Goal: Transaction & Acquisition: Purchase product/service

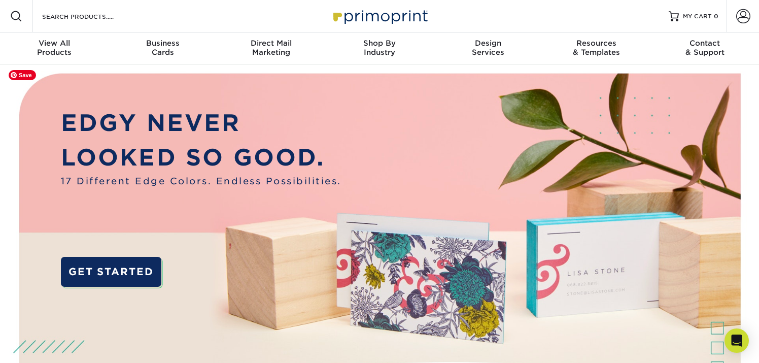
drag, startPoint x: 6, startPoint y: 127, endPoint x: 10, endPoint y: 113, distance: 15.1
click at [6, 127] on img at bounding box center [379, 253] width 751 height 376
click at [8, 153] on img at bounding box center [379, 253] width 751 height 376
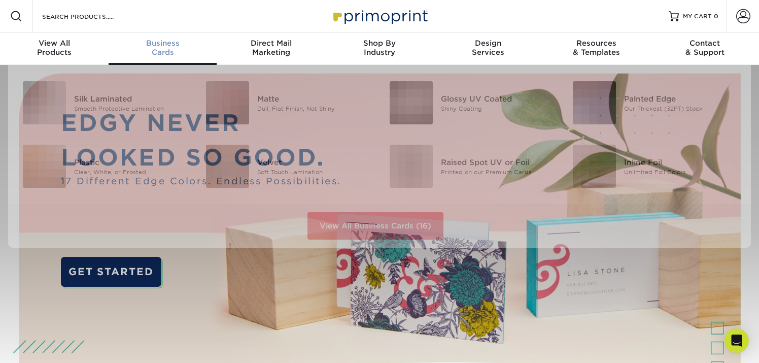
click at [155, 54] on div "Business Cards" at bounding box center [163, 48] width 109 height 18
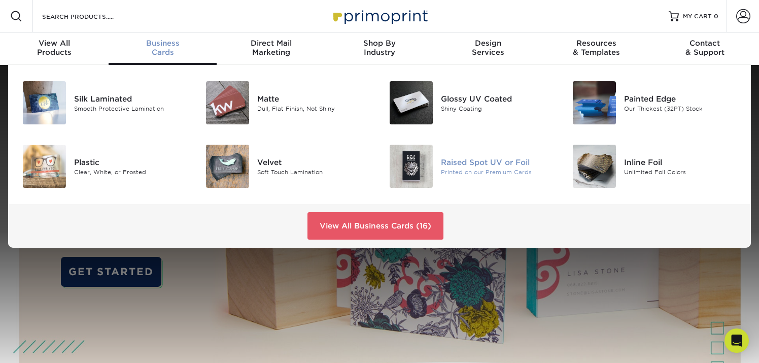
click at [470, 162] on div "Raised Spot UV or Foil" at bounding box center [498, 161] width 115 height 11
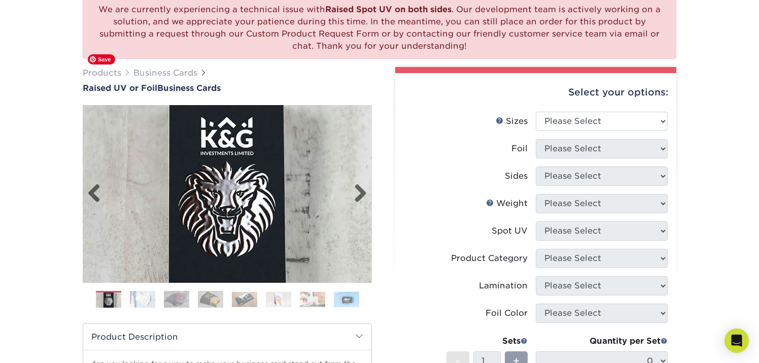
scroll to position [96, 0]
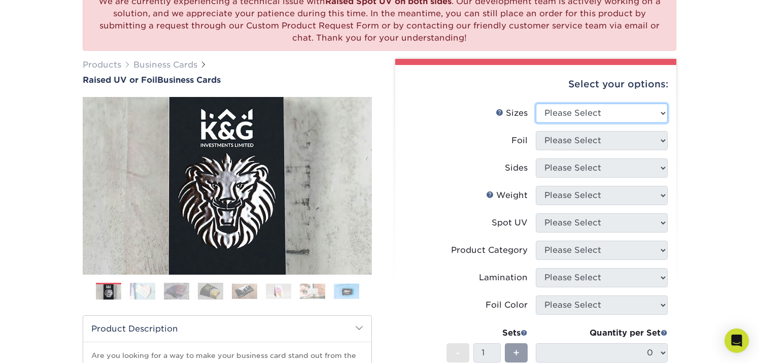
click at [583, 109] on select "Please Select 2" x 3.5" - Standard" at bounding box center [602, 112] width 132 height 19
select select "2.00x3.50"
click at [536, 103] on select "Please Select 2" x 3.5" - Standard" at bounding box center [602, 112] width 132 height 19
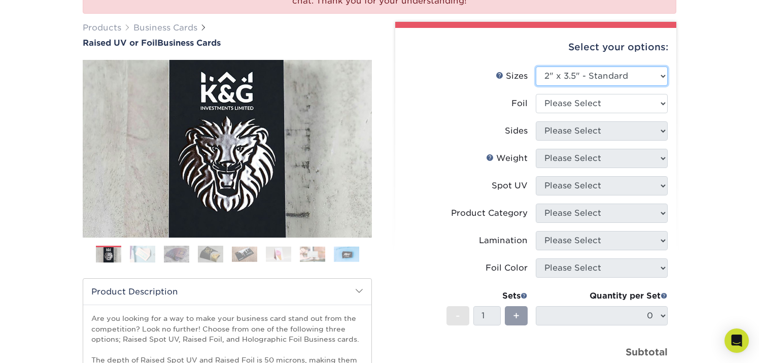
scroll to position [136, 0]
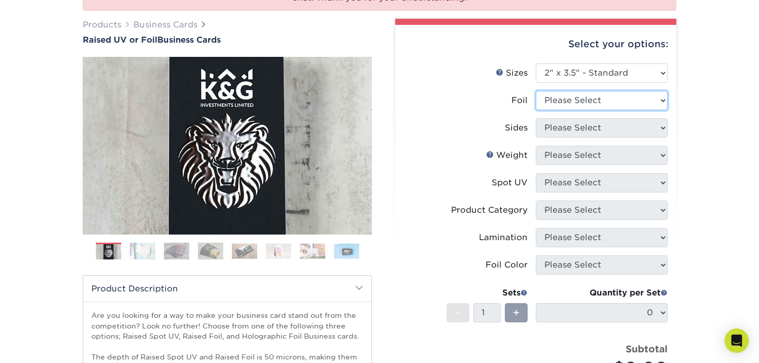
click at [588, 101] on select "Please Select No Yes" at bounding box center [602, 100] width 132 height 19
select select "0"
click at [536, 91] on select "Please Select No Yes" at bounding box center [602, 100] width 132 height 19
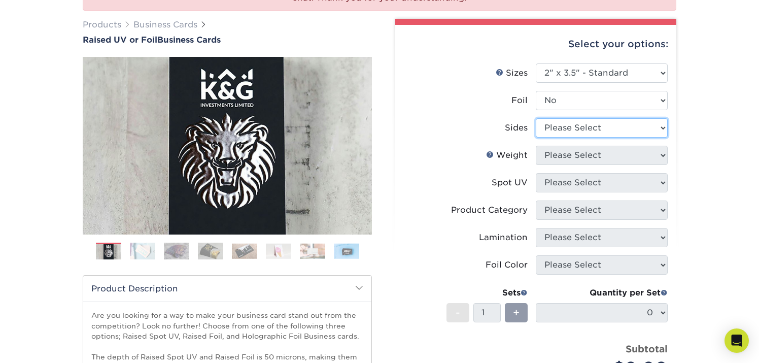
click at [589, 129] on select "Please Select Print Both Sides Print Front Only" at bounding box center [602, 127] width 132 height 19
select select "13abbda7-1d64-4f25-8bb2-c179b224825d"
click at [536, 118] on select "Please Select Print Both Sides Print Front Only" at bounding box center [602, 127] width 132 height 19
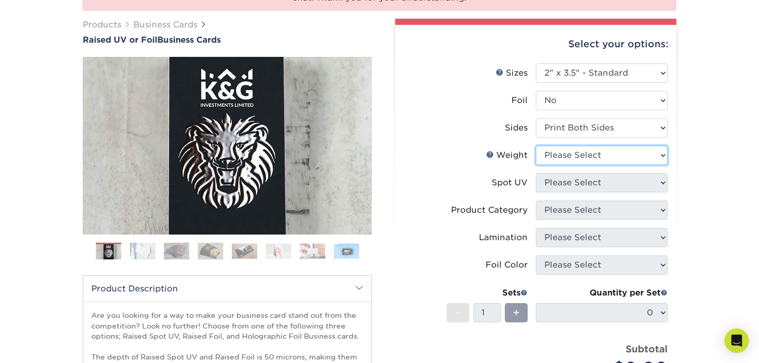
click at [595, 158] on select "Please Select 16PT" at bounding box center [602, 155] width 132 height 19
select select "16PT"
click at [536, 146] on select "Please Select 16PT" at bounding box center [602, 155] width 132 height 19
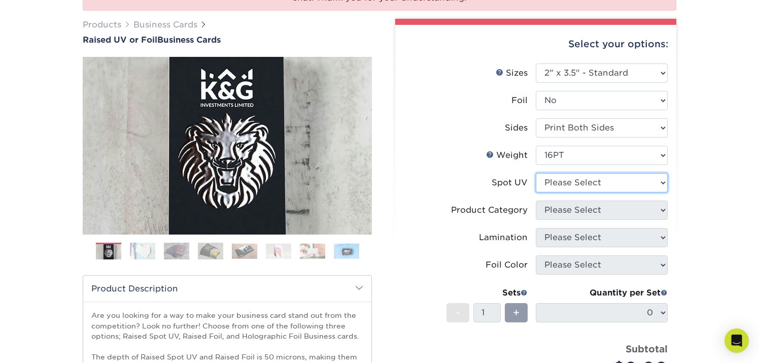
click at [595, 180] on select "Please Select No Spot UV Front Only" at bounding box center [602, 182] width 132 height 19
select select "1"
click at [536, 173] on select "Please Select No Spot UV Front Only" at bounding box center [602, 182] width 132 height 19
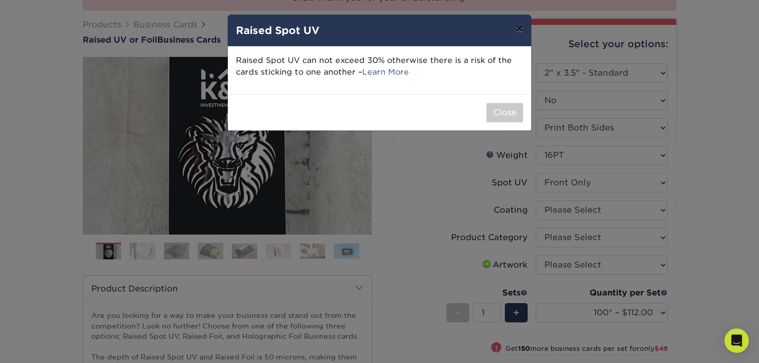
click at [516, 32] on button "×" at bounding box center [519, 29] width 23 height 28
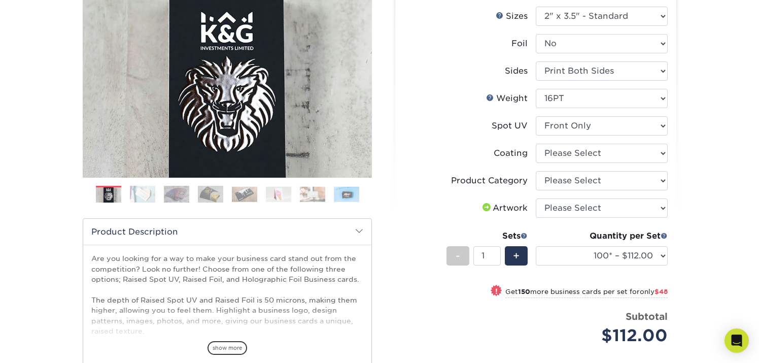
scroll to position [197, 0]
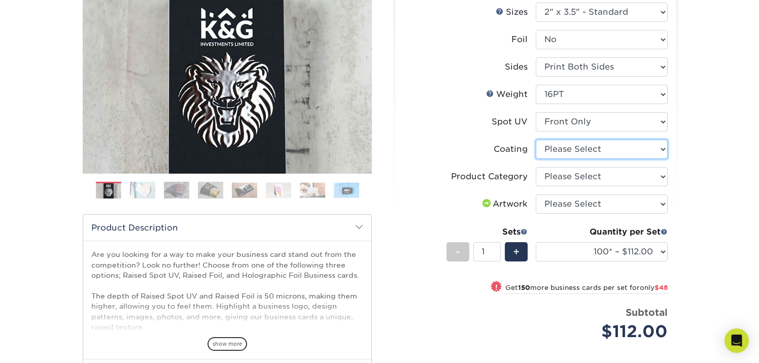
click at [578, 158] on select at bounding box center [602, 148] width 132 height 19
click at [635, 151] on select at bounding box center [602, 148] width 132 height 19
click at [618, 171] on select "Please Select Business Cards" at bounding box center [602, 176] width 132 height 19
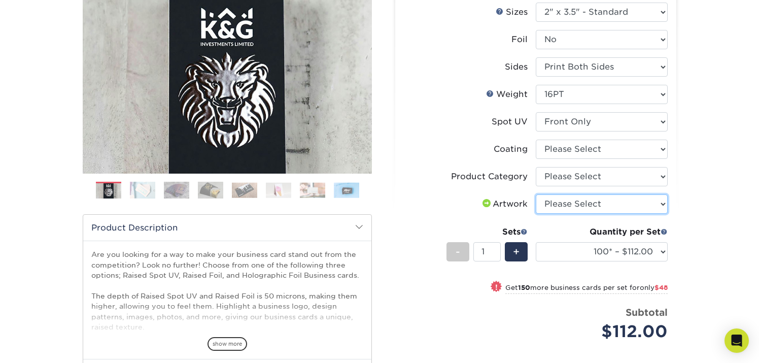
click at [643, 196] on select "Please Select I will upload files I need a design - $100" at bounding box center [602, 203] width 132 height 19
click at [707, 170] on div "We are currently experiencing a technical issue with Raised Spot UV on both sid…" at bounding box center [379, 191] width 759 height 647
click at [519, 254] on span "+" at bounding box center [516, 251] width 7 height 15
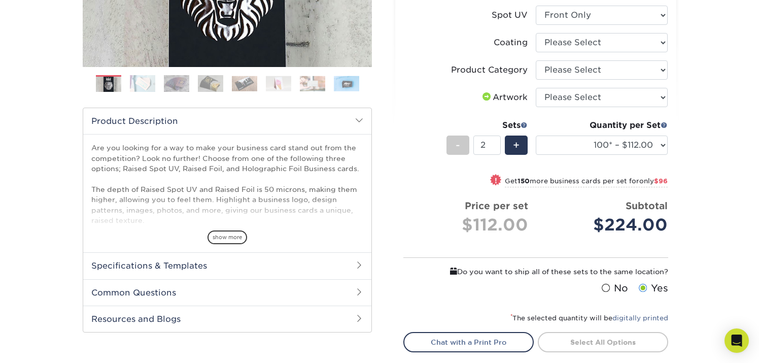
scroll to position [307, 0]
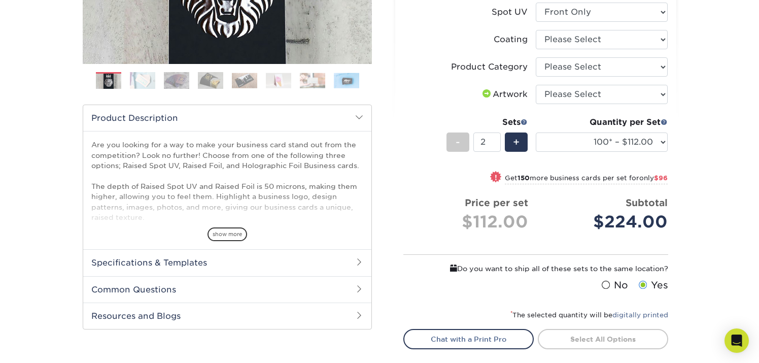
drag, startPoint x: 455, startPoint y: 138, endPoint x: 483, endPoint y: 137, distance: 27.9
click at [455, 138] on div "-" at bounding box center [457, 141] width 23 height 19
type input "1"
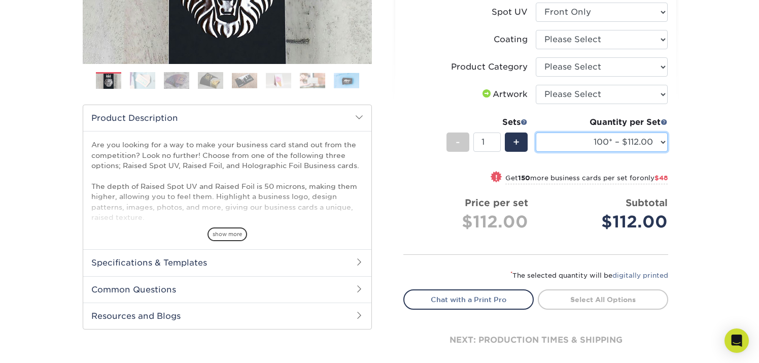
click at [592, 137] on select "100* – $112.00 250* – $160.00 500* – $216.00" at bounding box center [602, 141] width 132 height 19
click at [536, 132] on select "100* – $112.00 250* – $160.00 500* – $216.00" at bounding box center [602, 141] width 132 height 19
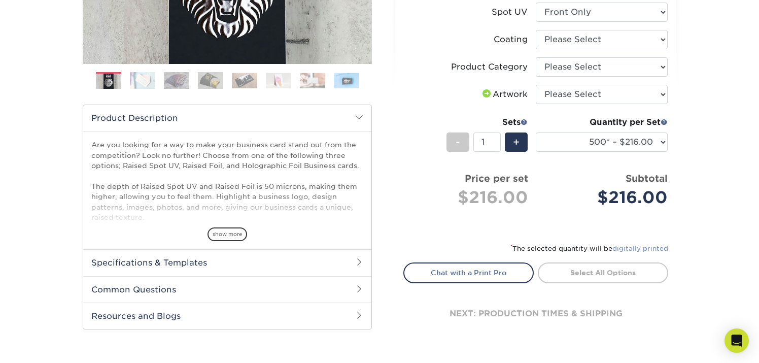
click at [627, 249] on link "digitally printed" at bounding box center [640, 248] width 56 height 8
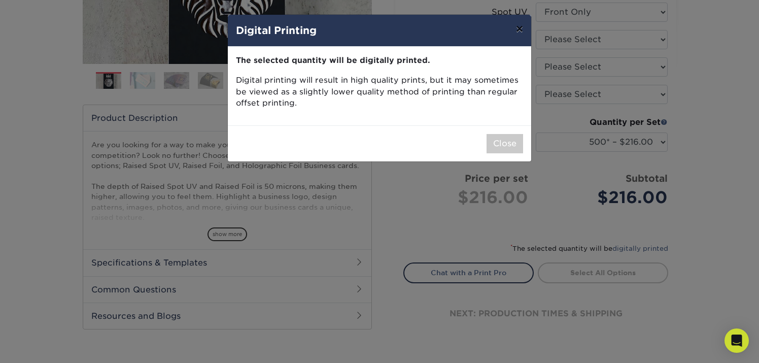
click at [516, 27] on button "×" at bounding box center [519, 29] width 23 height 28
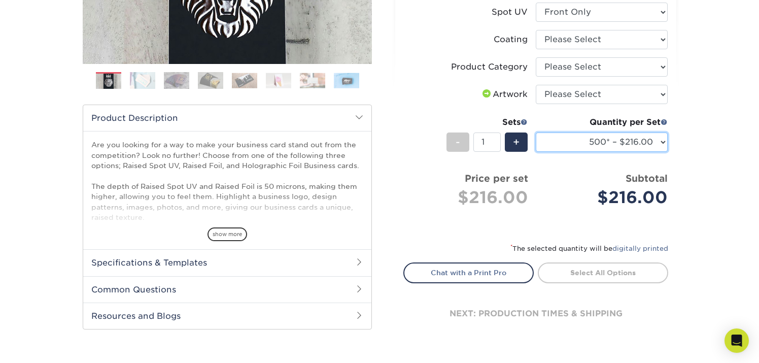
click at [565, 144] on select "100* – $112.00 250* – $160.00 500* – $216.00" at bounding box center [602, 141] width 132 height 19
select select "100* – $112.00"
click at [536, 132] on select "100* – $112.00 250* – $160.00 500* – $216.00" at bounding box center [602, 141] width 132 height 19
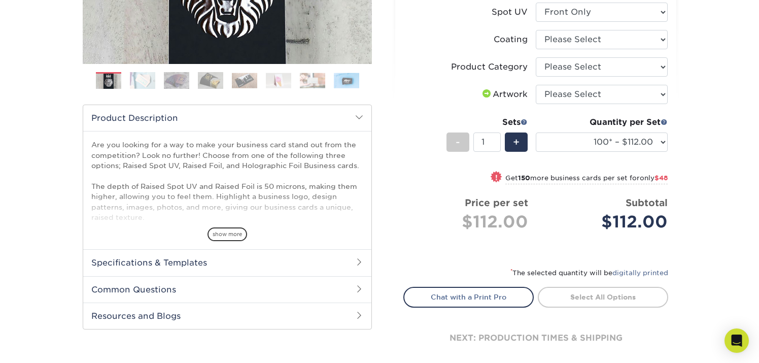
drag, startPoint x: 727, startPoint y: 134, endPoint x: 709, endPoint y: 156, distance: 27.8
click at [726, 134] on div "We are currently experiencing a technical issue with Raised Spot UV on both sid…" at bounding box center [379, 81] width 759 height 647
click at [709, 156] on div "We are currently experiencing a technical issue with Raised Spot UV on both sid…" at bounding box center [379, 81] width 759 height 647
drag, startPoint x: 716, startPoint y: 147, endPoint x: 716, endPoint y: 154, distance: 7.1
click at [716, 147] on div "We are currently experiencing a technical issue with Raised Spot UV on both sid…" at bounding box center [379, 81] width 759 height 647
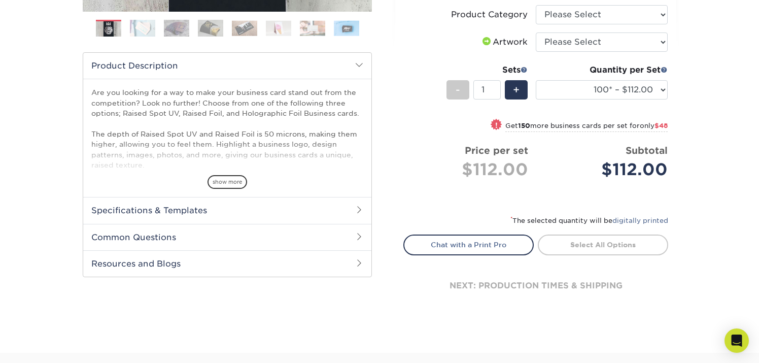
scroll to position [382, 0]
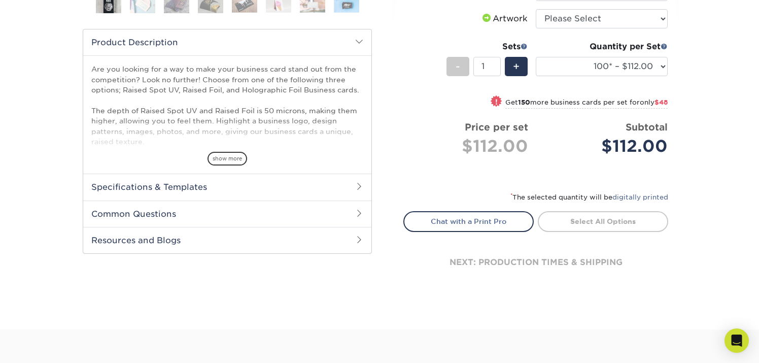
click at [716, 155] on div "We are currently experiencing a technical issue with Raised Spot UV on both sid…" at bounding box center [379, 6] width 759 height 647
click at [723, 196] on div "We are currently experiencing a technical issue with Raised Spot UV on both sid…" at bounding box center [379, 6] width 759 height 647
click at [568, 258] on div "next: production times & shipping" at bounding box center [535, 262] width 265 height 61
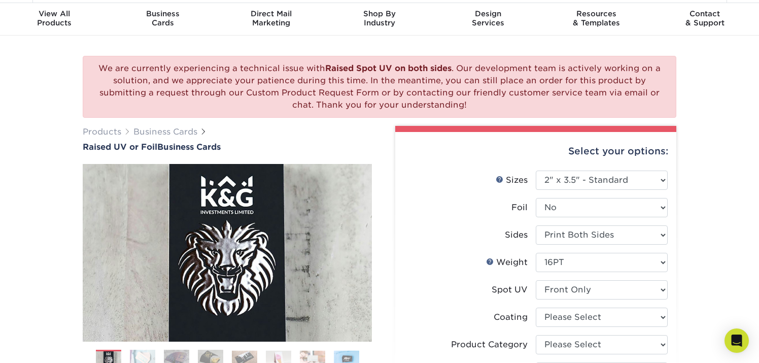
scroll to position [30, 0]
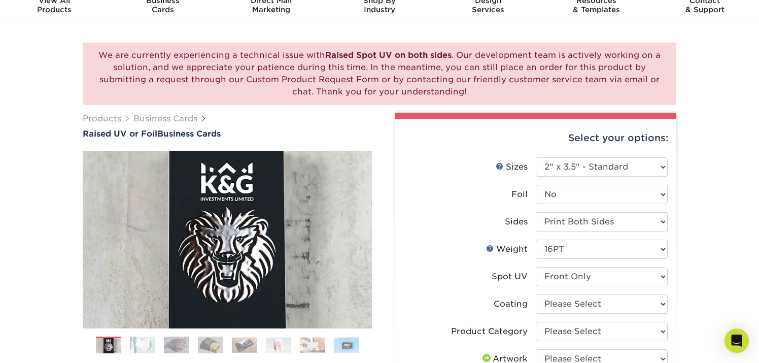
click at [695, 167] on div "We are currently experiencing a technical issue with Raised Spot UV on both sid…" at bounding box center [379, 345] width 759 height 647
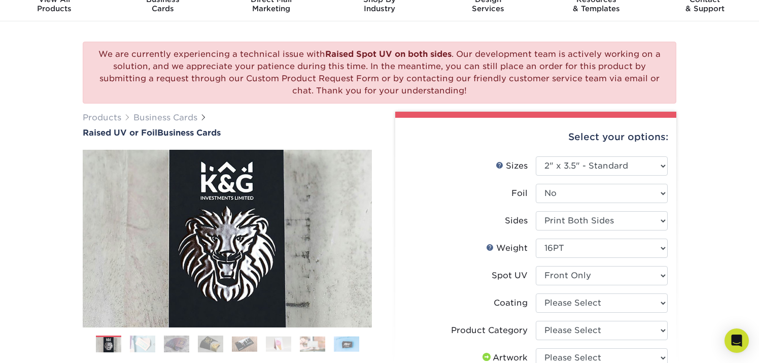
click at [690, 197] on div "We are currently experiencing a technical issue with Raised Spot UV on both sid…" at bounding box center [379, 344] width 759 height 647
click at [699, 186] on div "We are currently experiencing a technical issue with Raised Spot UV on both sid…" at bounding box center [379, 344] width 759 height 647
drag, startPoint x: 696, startPoint y: 187, endPoint x: 696, endPoint y: 193, distance: 6.1
click at [696, 188] on div "We are currently experiencing a technical issue with Raised Spot UV on both sid…" at bounding box center [379, 344] width 759 height 647
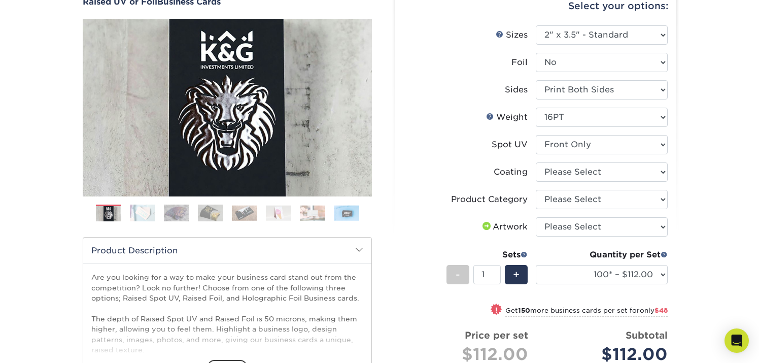
scroll to position [182, 0]
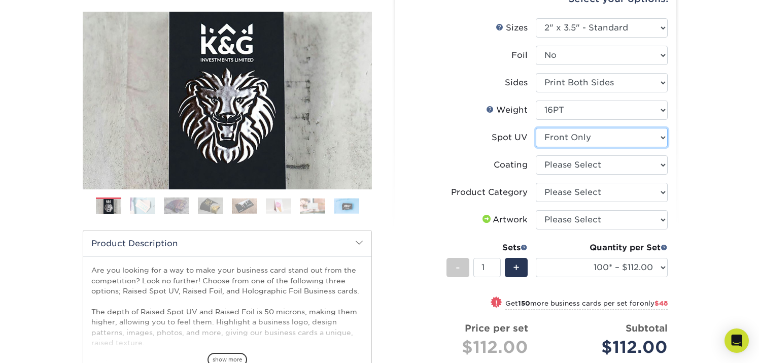
click at [634, 134] on select "Please Select No Spot UV Front Only" at bounding box center [602, 137] width 132 height 19
click at [147, 203] on img at bounding box center [142, 206] width 25 height 18
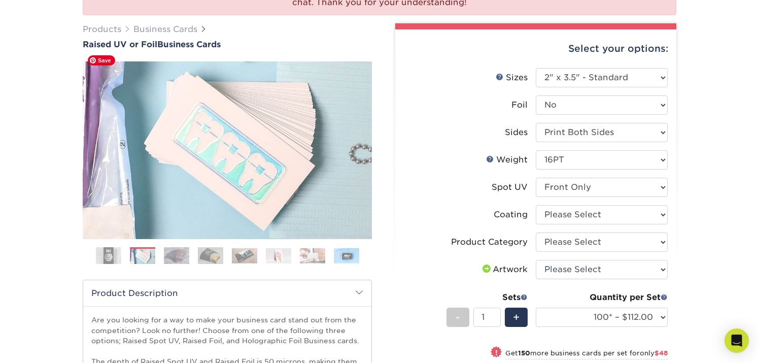
scroll to position [130, 0]
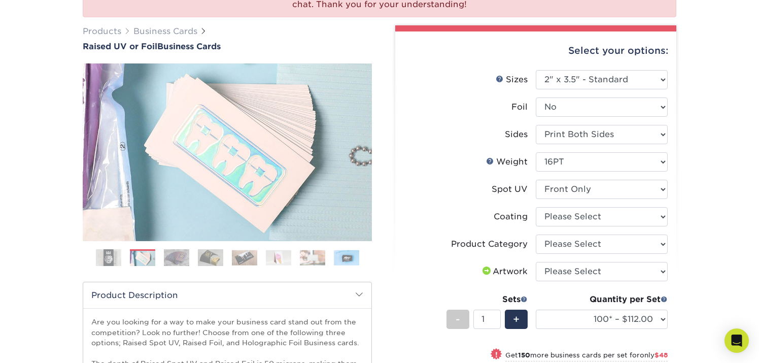
click at [172, 256] on img at bounding box center [176, 257] width 25 height 18
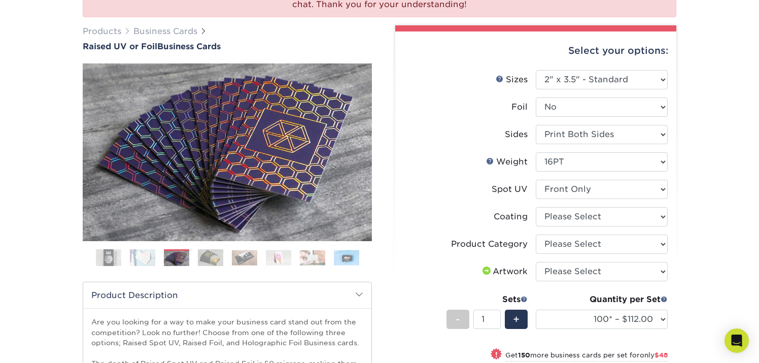
click at [211, 255] on img at bounding box center [210, 257] width 25 height 18
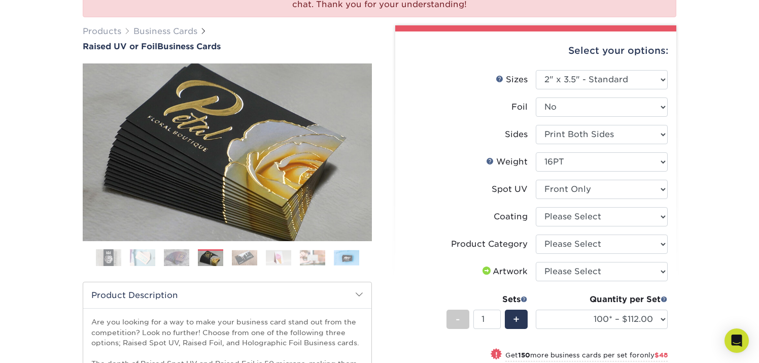
click at [244, 255] on img at bounding box center [244, 258] width 25 height 16
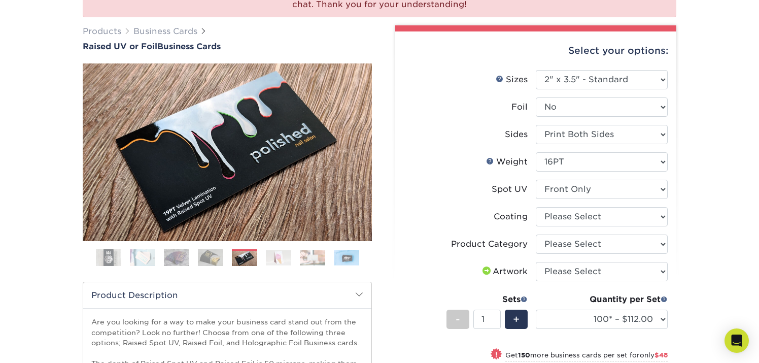
click at [277, 257] on img at bounding box center [278, 258] width 25 height 16
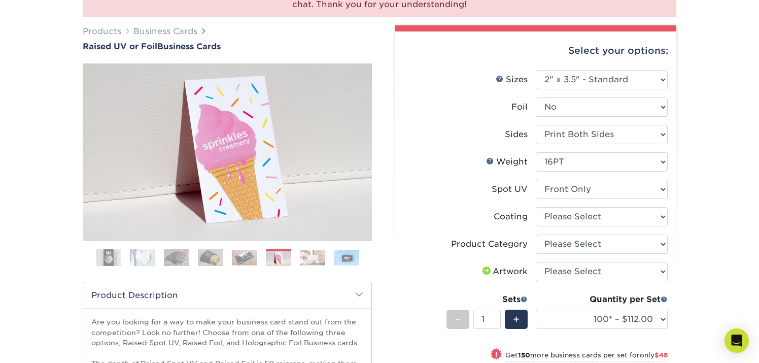
click at [312, 255] on img at bounding box center [312, 258] width 25 height 16
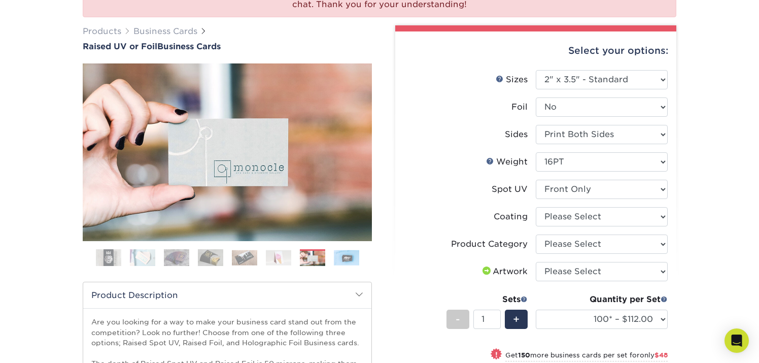
click at [344, 258] on img at bounding box center [346, 258] width 25 height 16
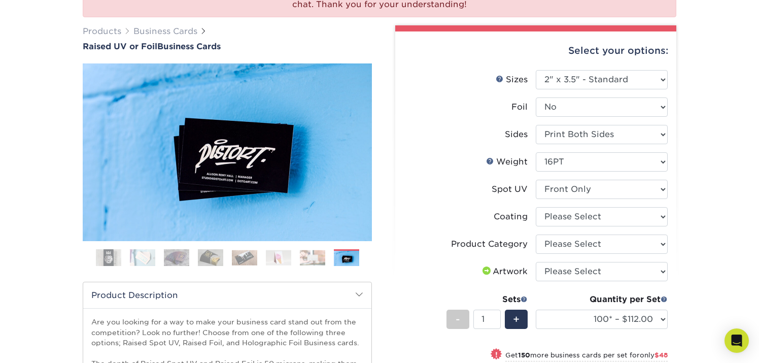
click at [313, 259] on img at bounding box center [312, 258] width 25 height 16
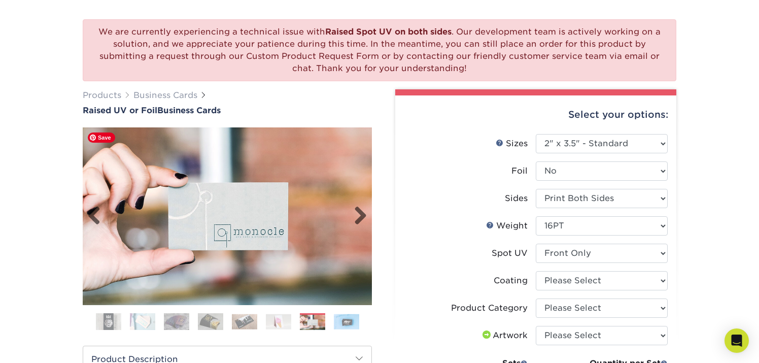
scroll to position [67, 0]
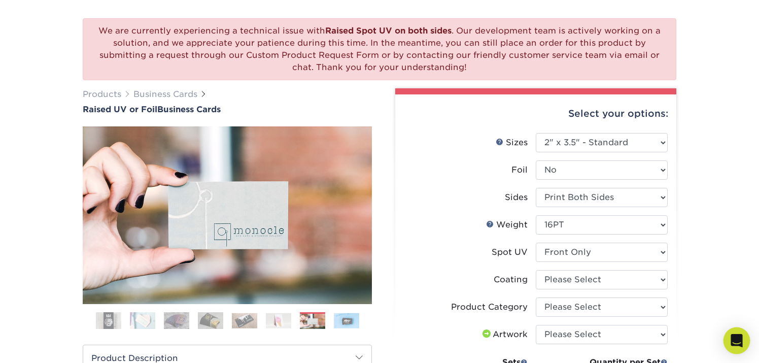
click at [739, 334] on div "Open Intercom Messenger" at bounding box center [736, 340] width 27 height 27
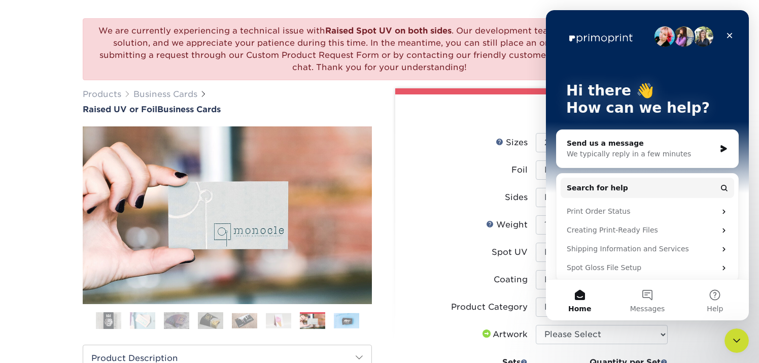
scroll to position [0, 0]
click at [652, 151] on div "We typically reply in a few minutes" at bounding box center [640, 154] width 149 height 11
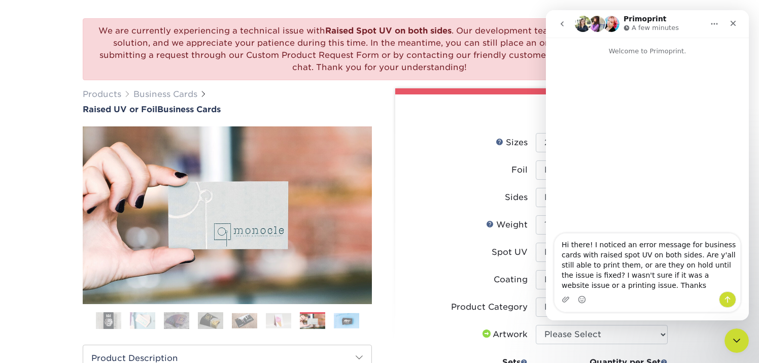
type textarea "Hi there! I noticed an error message for business cards with raised spot UV on …"
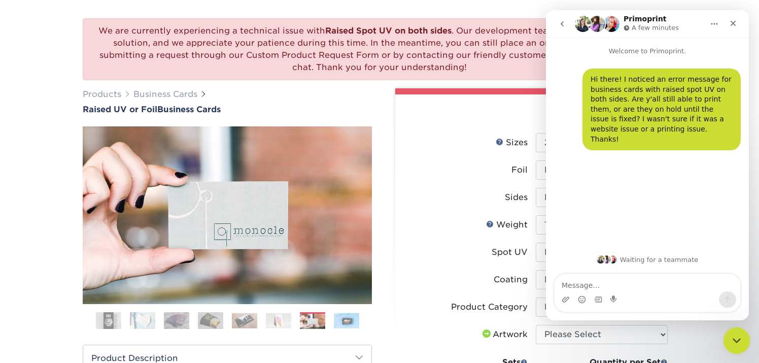
click at [731, 341] on icon "Close Intercom Messenger" at bounding box center [735, 339] width 12 height 12
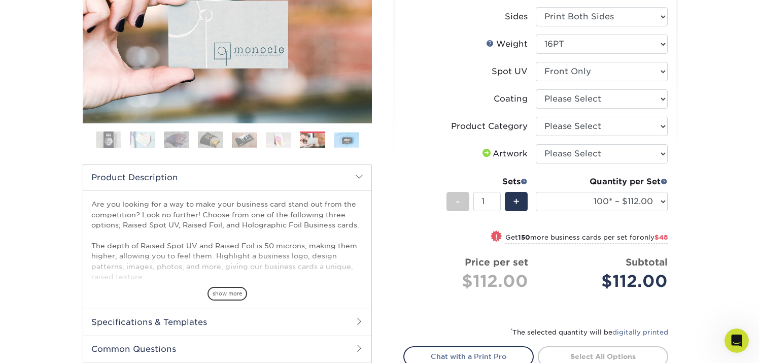
scroll to position [248, 0]
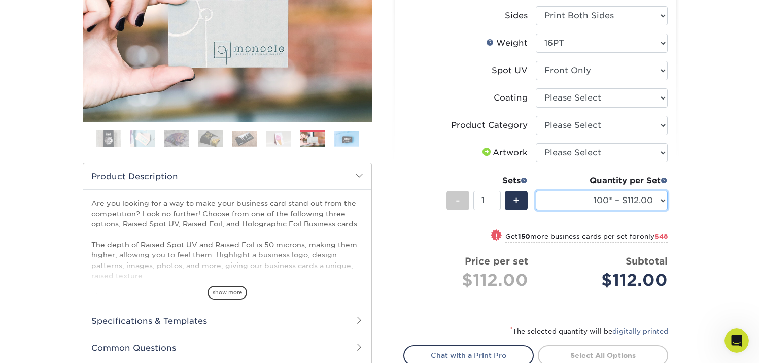
click at [652, 204] on select "100* – $112.00 250* – $160.00 500* – $216.00" at bounding box center [602, 200] width 132 height 19
click at [536, 191] on select "100* – $112.00 250* – $160.00 500* – $216.00" at bounding box center [602, 200] width 132 height 19
click at [707, 187] on div "We are currently experiencing a technical issue with Raised Spot UV on both sid…" at bounding box center [379, 139] width 759 height 647
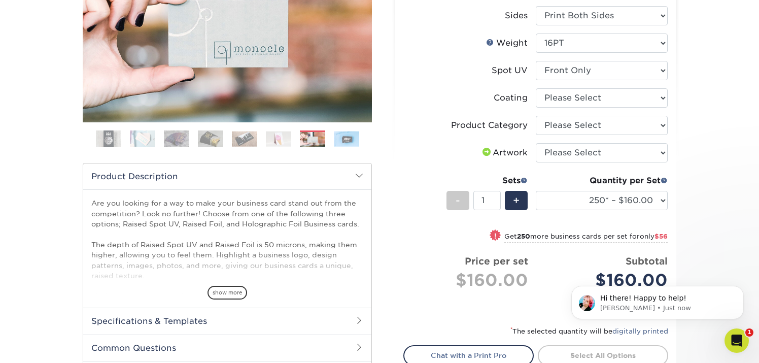
scroll to position [0, 0]
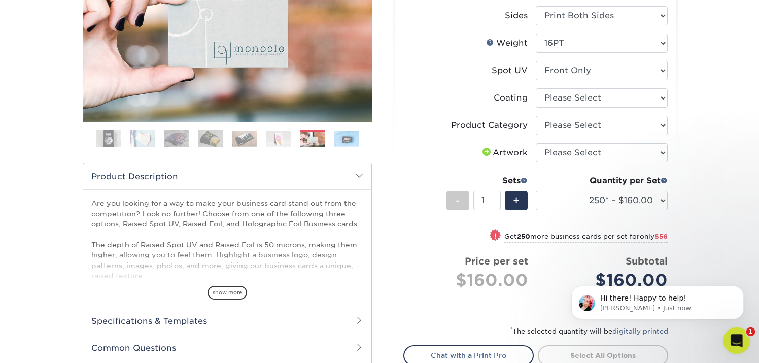
click at [733, 336] on icon "Open Intercom Messenger" at bounding box center [735, 339] width 17 height 17
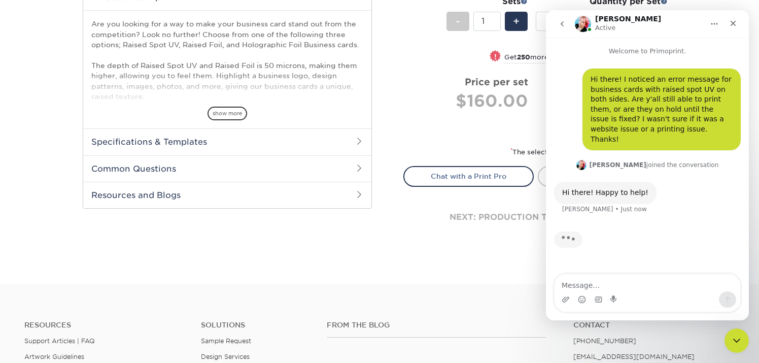
scroll to position [427, 0]
click at [327, 148] on h2 "Specifications & Templates" at bounding box center [227, 142] width 288 height 26
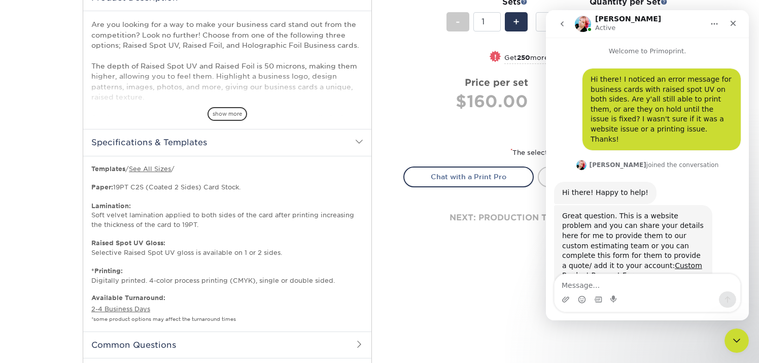
scroll to position [14, 0]
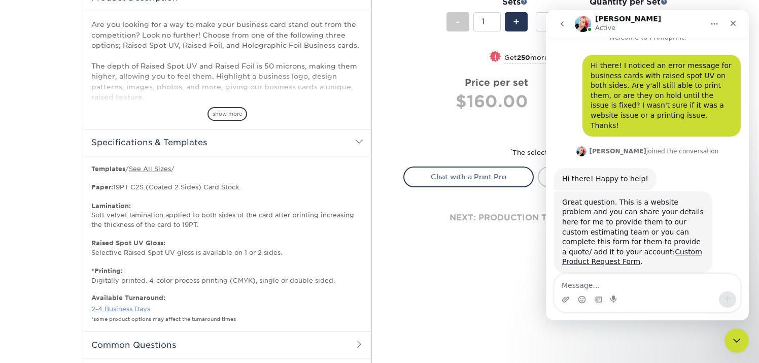
click at [125, 309] on link "2-4 Business Days" at bounding box center [120, 309] width 59 height 8
click at [735, 24] on icon "Close" at bounding box center [733, 23] width 8 height 8
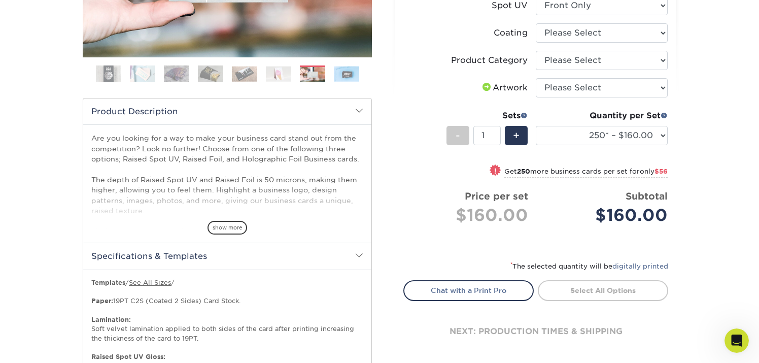
scroll to position [314, 0]
click at [654, 138] on select "100* – $112.00 250* – $160.00 500* – $216.00" at bounding box center [602, 134] width 132 height 19
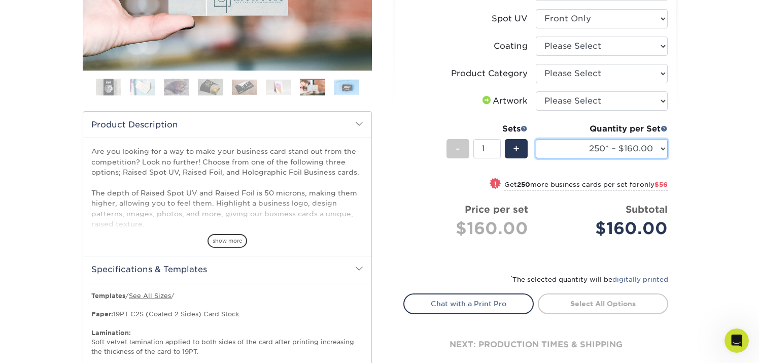
scroll to position [296, 0]
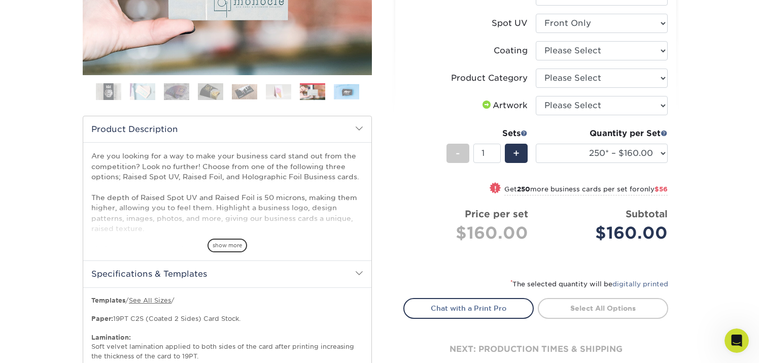
click at [706, 122] on div "We are currently experiencing a technical issue with Raised Spot UV on both sid…" at bounding box center [379, 162] width 759 height 787
click at [700, 157] on div "We are currently experiencing a technical issue with Raised Spot UV on both sid…" at bounding box center [379, 162] width 759 height 787
click at [704, 125] on div "We are currently experiencing a technical issue with Raised Spot UV on both sid…" at bounding box center [379, 162] width 759 height 787
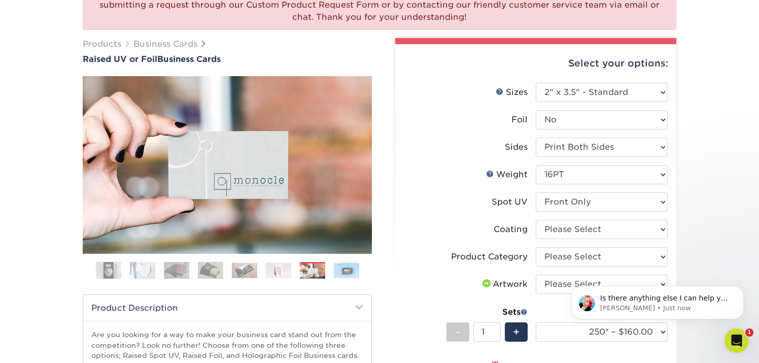
scroll to position [47, 0]
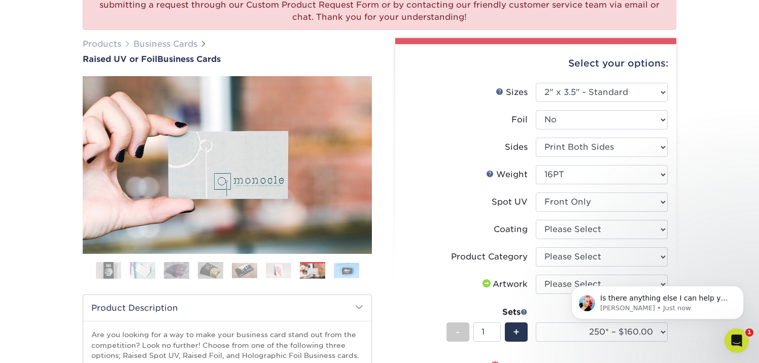
click at [712, 151] on div "We are currently experiencing a technical issue with Raised Spot UV on both sid…" at bounding box center [379, 341] width 759 height 787
click at [704, 132] on div "We are currently experiencing a technical issue with Raised Spot UV on both sid…" at bounding box center [379, 341] width 759 height 787
click at [707, 116] on div "We are currently experiencing a technical issue with Raised Spot UV on both sid…" at bounding box center [379, 341] width 759 height 787
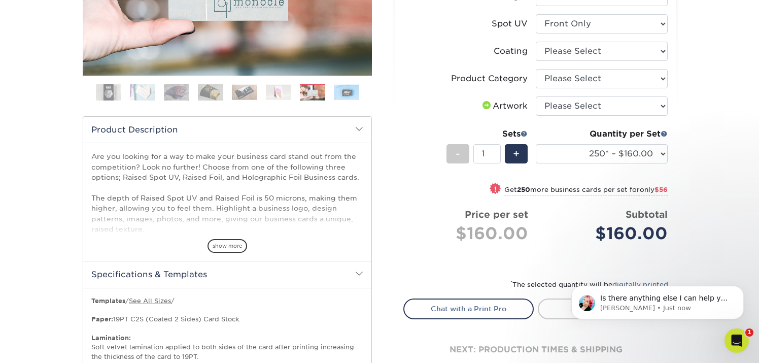
scroll to position [310, 0]
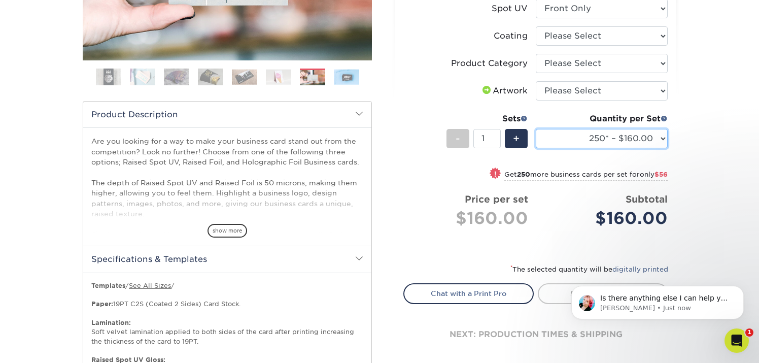
click at [612, 129] on select "100* – $112.00 250* – $160.00 500* – $216.00" at bounding box center [602, 138] width 132 height 19
click at [597, 132] on select "100* – $112.00 250* – $160.00 500* – $216.00" at bounding box center [602, 138] width 132 height 19
click at [536, 129] on select "100* – $112.00 250* – $160.00 500* – $216.00" at bounding box center [602, 138] width 132 height 19
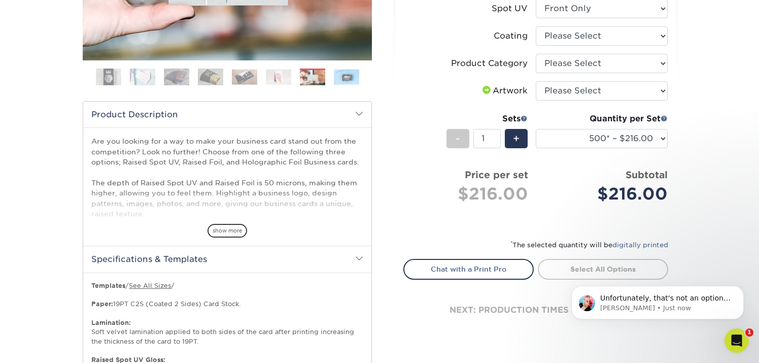
click at [712, 145] on div "We are currently experiencing a technical issue with Raised Spot UV on both sid…" at bounding box center [379, 148] width 759 height 787
click at [719, 116] on div "We are currently experiencing a technical issue with Raised Spot UV on both sid…" at bounding box center [379, 148] width 759 height 787
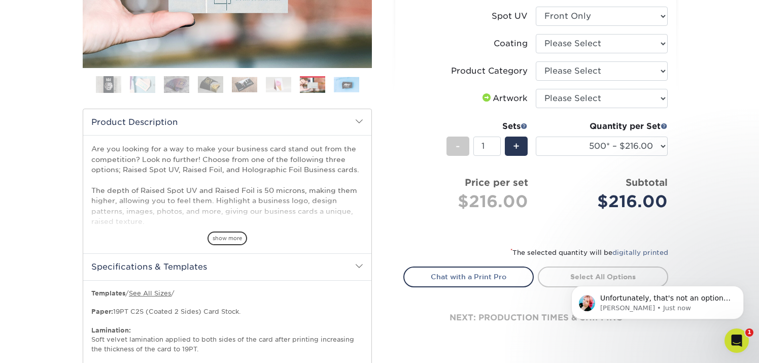
scroll to position [314, 0]
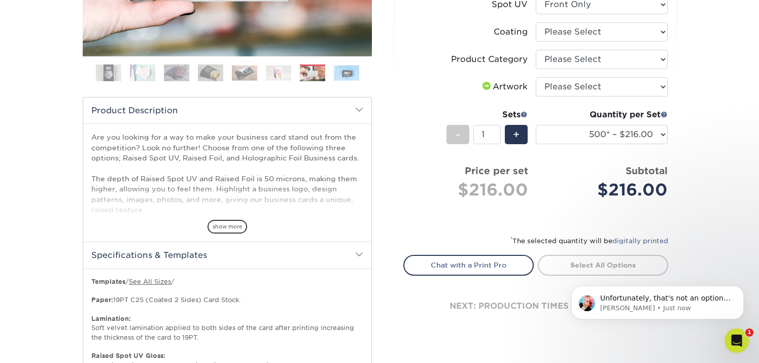
click at [404, 100] on li "Artwork Please Select I will upload files I need a design - $100" at bounding box center [536, 90] width 264 height 27
click at [407, 76] on li "Product Category Please Select Business Cards" at bounding box center [536, 63] width 264 height 27
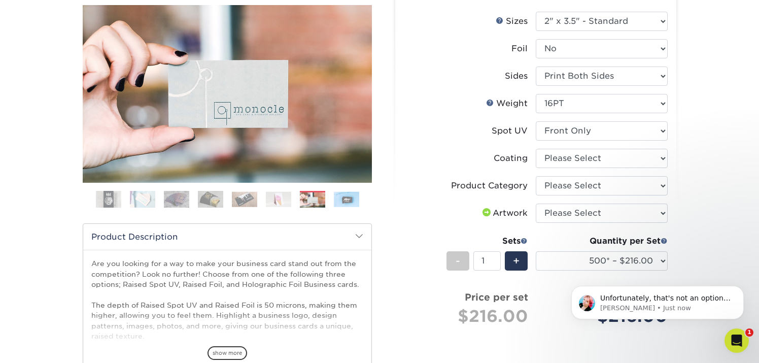
scroll to position [189, 0]
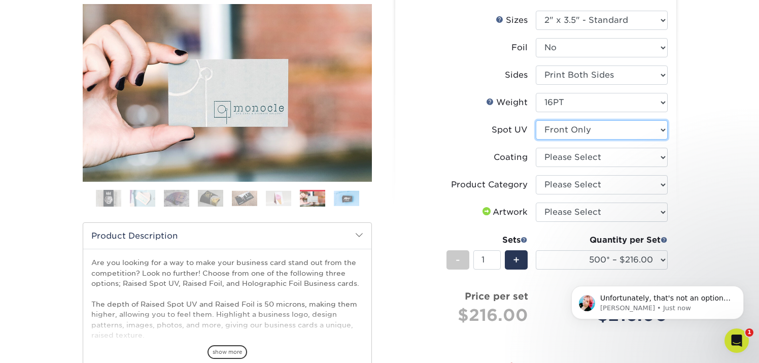
click at [615, 133] on select "Please Select No Spot UV Front Only" at bounding box center [602, 129] width 132 height 19
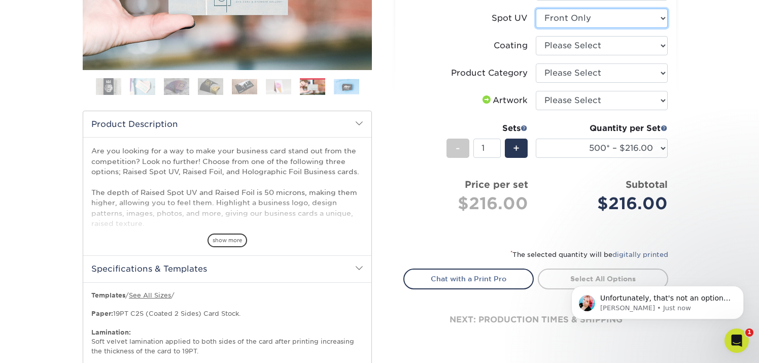
scroll to position [303, 0]
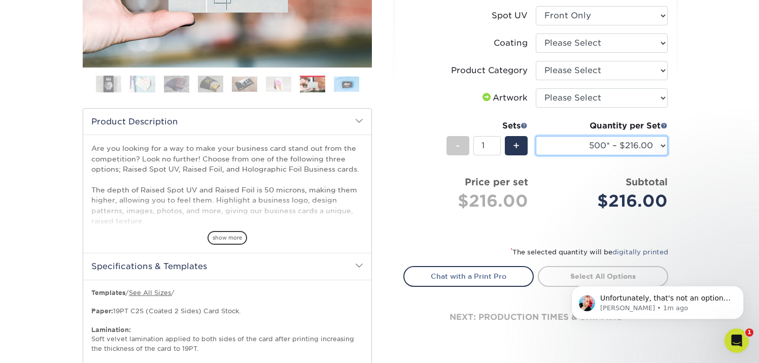
click at [642, 154] on select "100* – $112.00 250* – $160.00 500* – $216.00" at bounding box center [602, 145] width 132 height 19
click at [686, 127] on div "We are currently experiencing a technical issue with Raised Spot UV on both sid…" at bounding box center [379, 155] width 759 height 787
click at [635, 144] on select "100* – $112.00 250* – $160.00 500* – $216.00" at bounding box center [602, 145] width 132 height 19
click at [536, 136] on select "100* – $112.00 250* – $160.00 500* – $216.00" at bounding box center [602, 145] width 132 height 19
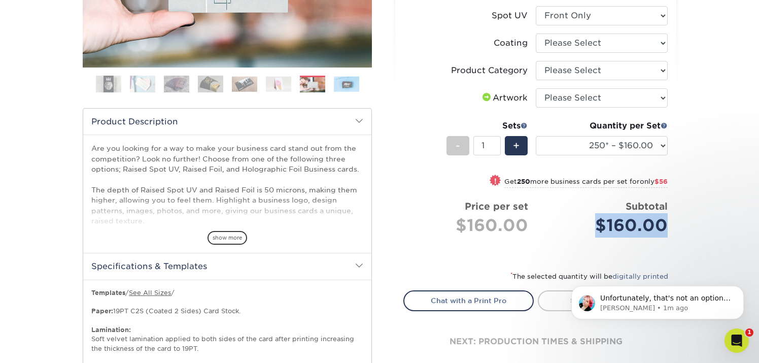
drag, startPoint x: 596, startPoint y: 225, endPoint x: 690, endPoint y: 226, distance: 93.8
click at [690, 226] on div "We are currently experiencing a technical issue with Raised Spot UV on both sid…" at bounding box center [379, 155] width 759 height 787
click at [702, 133] on div "We are currently experiencing a technical issue with Raised Spot UV on both sid…" at bounding box center [379, 155] width 759 height 787
click at [704, 116] on div "We are currently experiencing a technical issue with Raised Spot UV on both sid…" at bounding box center [379, 155] width 759 height 787
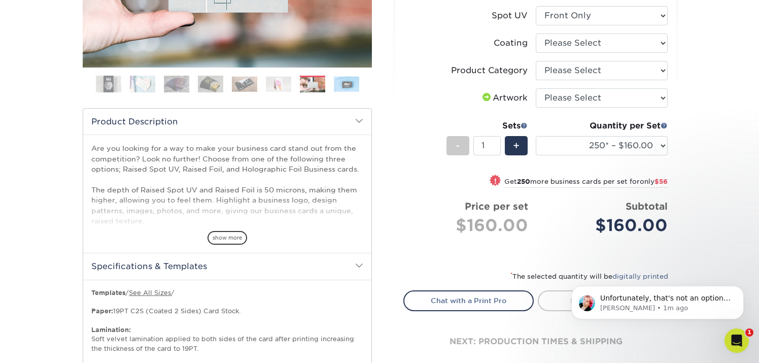
click at [702, 132] on div "We are currently experiencing a technical issue with Raised Spot UV on both sid…" at bounding box center [379, 155] width 759 height 787
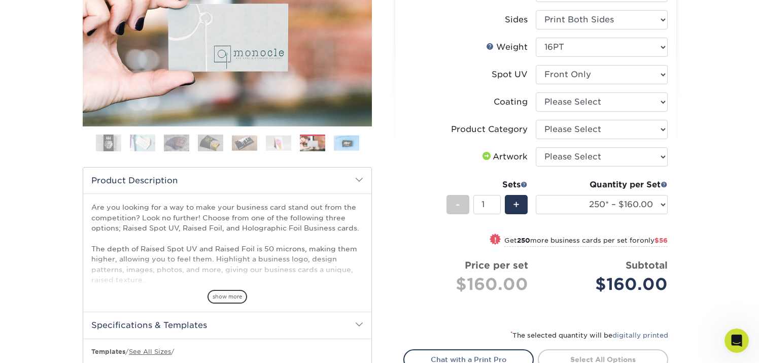
scroll to position [241, 0]
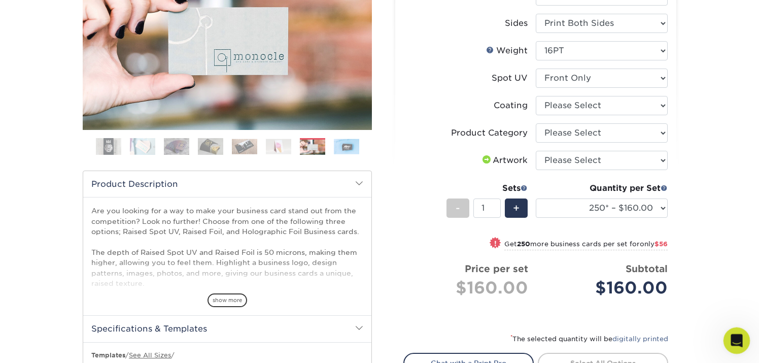
drag, startPoint x: 743, startPoint y: 327, endPoint x: 18, endPoint y: 2, distance: 794.5
click at [743, 327] on body "Resources Menu Search Products Account SIGN IN CREATE AN ACCOUNT forgot passwor…" at bounding box center [379, 333] width 759 height 1149
click at [726, 346] on div "Open Intercom Messenger" at bounding box center [734, 338] width 33 height 33
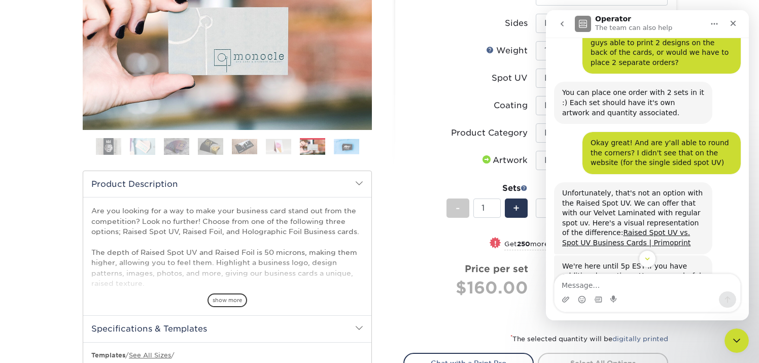
scroll to position [293, 0]
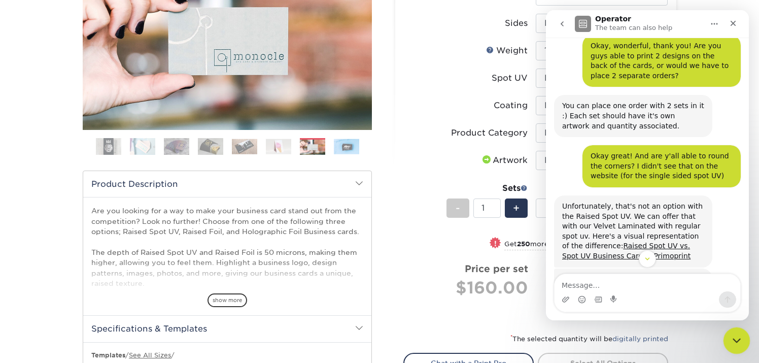
click at [732, 335] on icon "Close Intercom Messenger" at bounding box center [735, 339] width 12 height 12
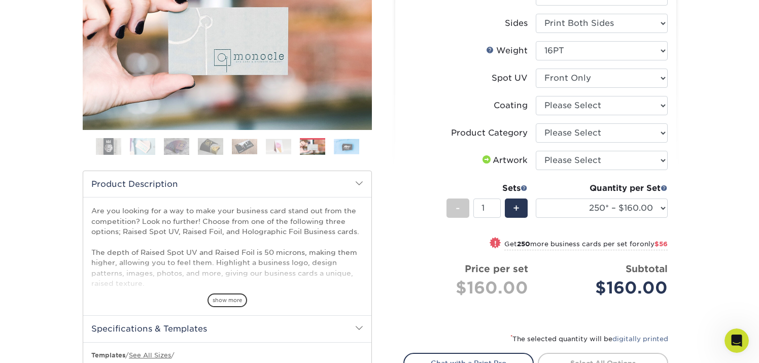
click at [403, 53] on div "Select your options: Sizes Help Sizes Please Select 2" x 3.5" - Standard Foil P…" at bounding box center [535, 181] width 281 height 522
click at [428, 29] on label "Sides" at bounding box center [470, 23] width 132 height 19
click at [428, 66] on li "Weight Help Weight Please Select 16PT" at bounding box center [536, 54] width 264 height 27
click at [423, 89] on li "Spot UV Please Select No Spot UV Front Only" at bounding box center [536, 81] width 264 height 27
click at [414, 112] on label "Coating" at bounding box center [470, 105] width 132 height 19
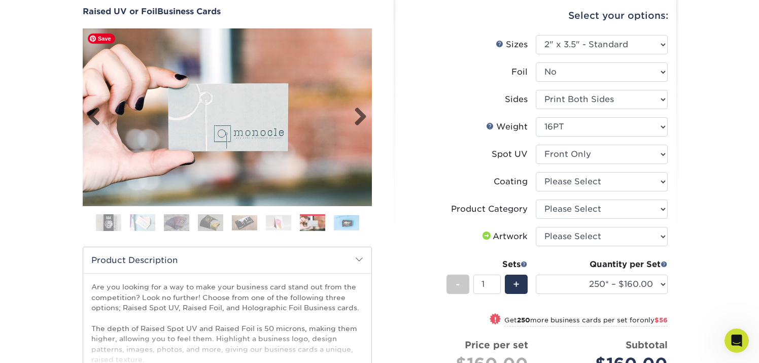
scroll to position [164, 0]
click at [360, 112] on link "Next" at bounding box center [356, 118] width 20 height 20
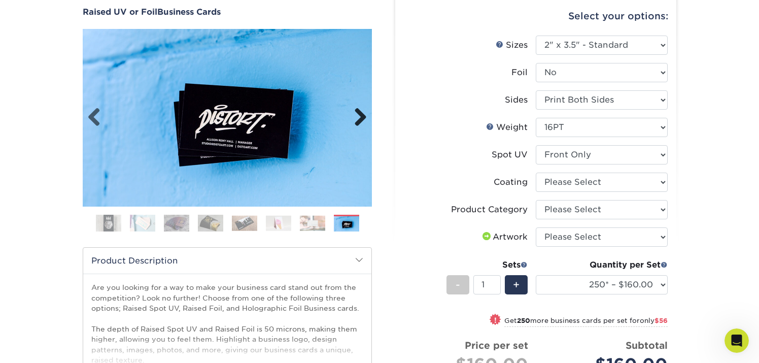
click at [363, 112] on link "Next" at bounding box center [356, 118] width 20 height 20
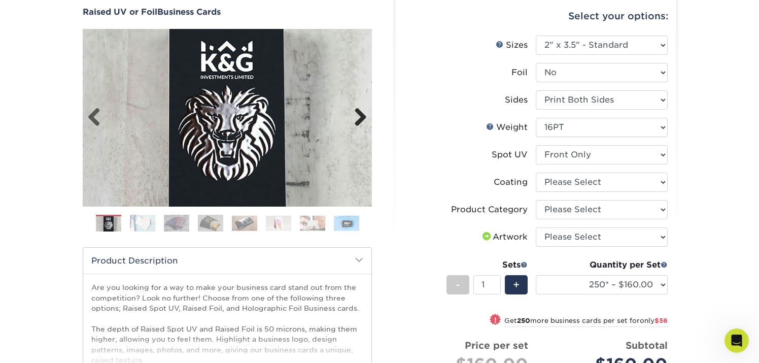
click at [363, 112] on link "Next" at bounding box center [356, 118] width 20 height 20
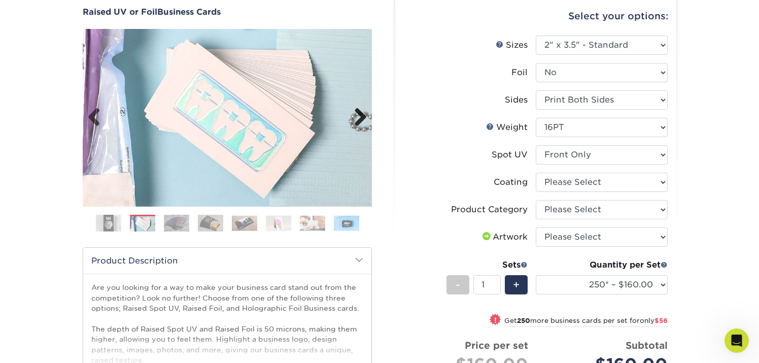
click at [363, 112] on link "Next" at bounding box center [356, 118] width 20 height 20
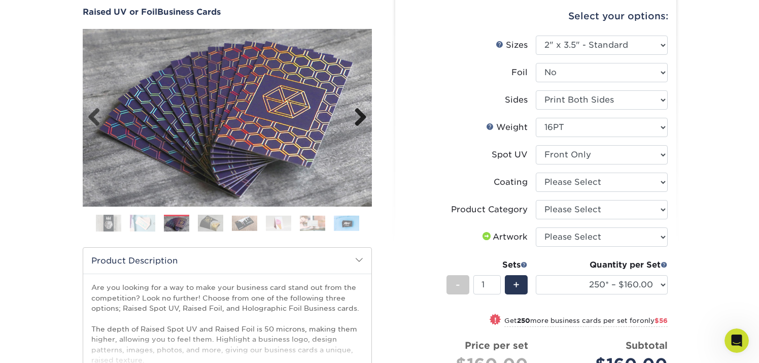
click at [363, 112] on link "Next" at bounding box center [356, 118] width 20 height 20
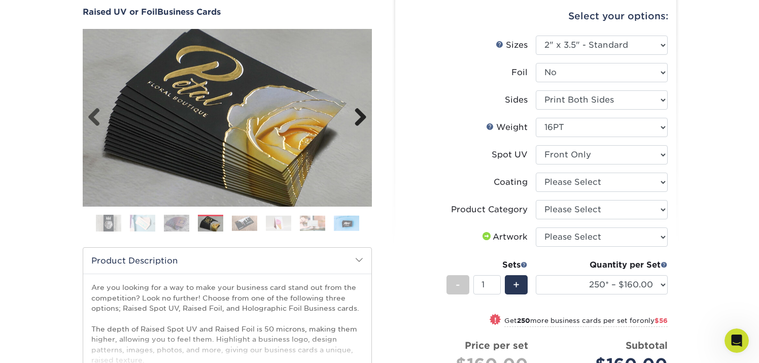
click at [363, 112] on link "Next" at bounding box center [356, 118] width 20 height 20
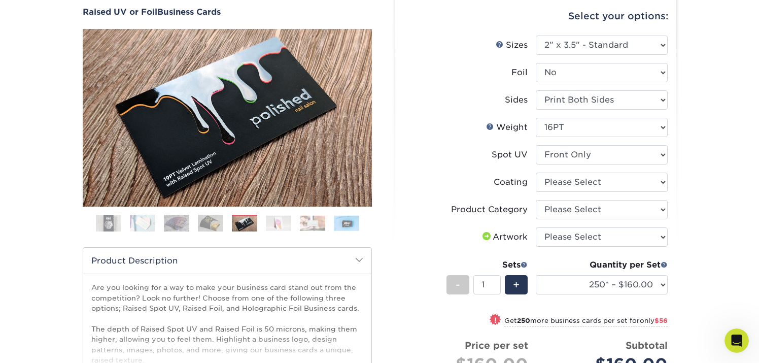
click at [431, 95] on label "Sides" at bounding box center [470, 99] width 132 height 19
click at [440, 79] on label "Foil" at bounding box center [470, 72] width 132 height 19
click at [428, 106] on label "Sides" at bounding box center [470, 99] width 132 height 19
click at [715, 153] on div "We are currently experiencing a technical issue with Raised Spot UV on both sid…" at bounding box center [379, 294] width 759 height 787
click at [707, 167] on div "We are currently experiencing a technical issue with Raised Spot UV on both sid…" at bounding box center [379, 294] width 759 height 787
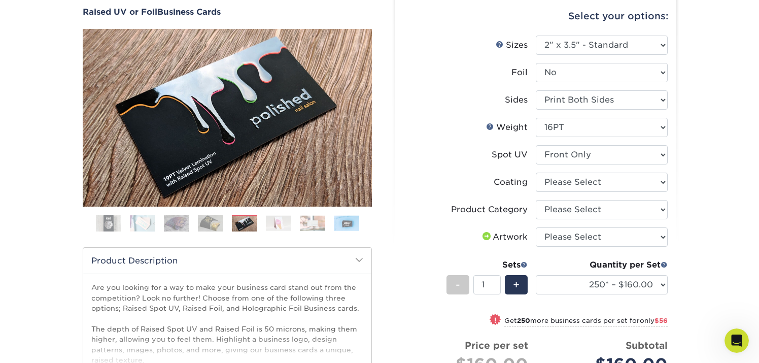
click at [706, 124] on div "We are currently experiencing a technical issue with Raised Spot UV on both sid…" at bounding box center [379, 294] width 759 height 787
click at [704, 144] on div "We are currently experiencing a technical issue with Raised Spot UV on both sid…" at bounding box center [379, 294] width 759 height 787
click at [701, 116] on div "We are currently experiencing a technical issue with Raised Spot UV on both sid…" at bounding box center [379, 294] width 759 height 787
click at [696, 158] on div "We are currently experiencing a technical issue with Raised Spot UV on both sid…" at bounding box center [379, 294] width 759 height 787
click at [698, 124] on div "We are currently experiencing a technical issue with Raised Spot UV on both sid…" at bounding box center [379, 294] width 759 height 787
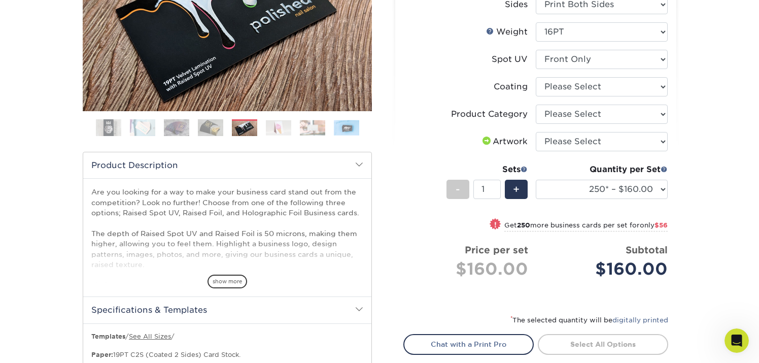
scroll to position [261, 0]
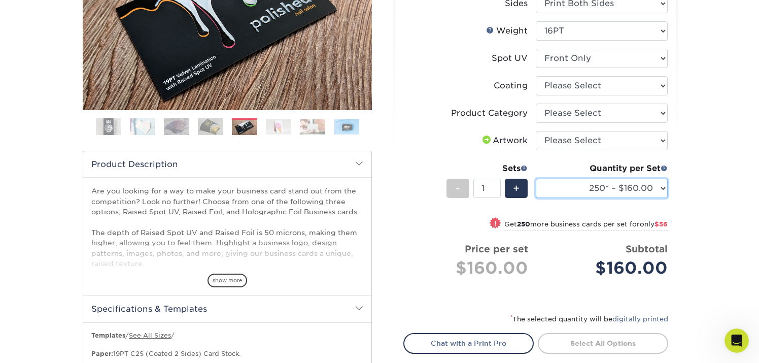
click at [620, 187] on select "100* – $112.00 250* – $160.00 500* – $216.00" at bounding box center [602, 188] width 132 height 19
select select "500* – $216.00"
click at [536, 179] on select "100* – $112.00 250* – $160.00 500* – $216.00" at bounding box center [602, 188] width 132 height 19
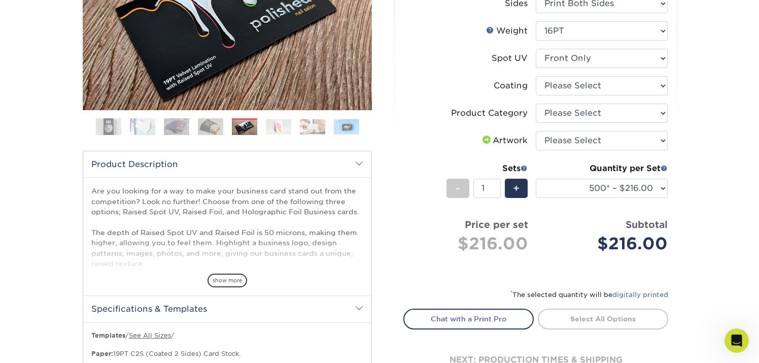
click at [706, 192] on div "We are currently experiencing a technical issue with Raised Spot UV on both sid…" at bounding box center [379, 197] width 759 height 787
drag, startPoint x: 712, startPoint y: 164, endPoint x: 711, endPoint y: 170, distance: 6.1
click at [712, 164] on div "We are currently experiencing a technical issue with Raised Spot UV on both sid…" at bounding box center [379, 197] width 759 height 787
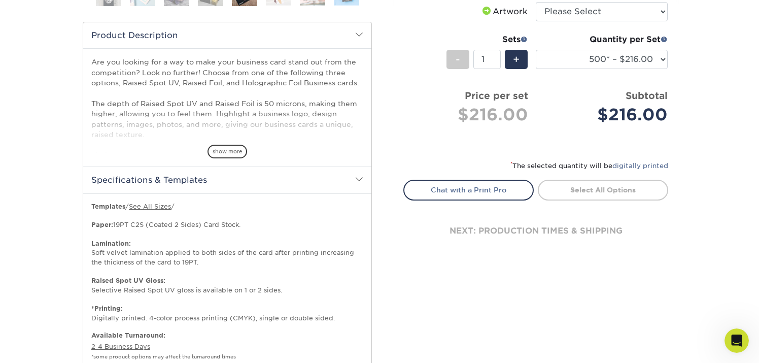
scroll to position [390, 0]
click at [708, 184] on div "We are currently experiencing a technical issue with Raised Spot UV on both sid…" at bounding box center [379, 67] width 759 height 787
click at [709, 153] on div "We are currently experiencing a technical issue with Raised Spot UV on both sid…" at bounding box center [379, 67] width 759 height 787
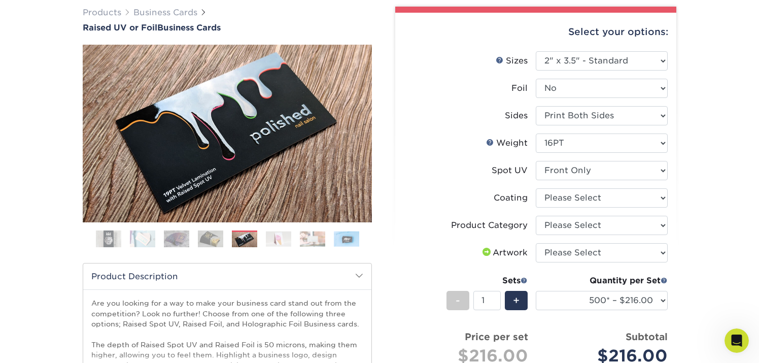
scroll to position [174, 0]
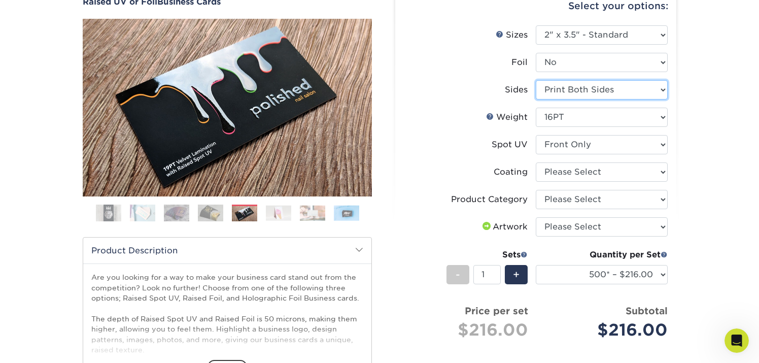
click at [594, 88] on select "Please Select Print Both Sides Print Front Only" at bounding box center [602, 89] width 132 height 19
